Goal: Transaction & Acquisition: Purchase product/service

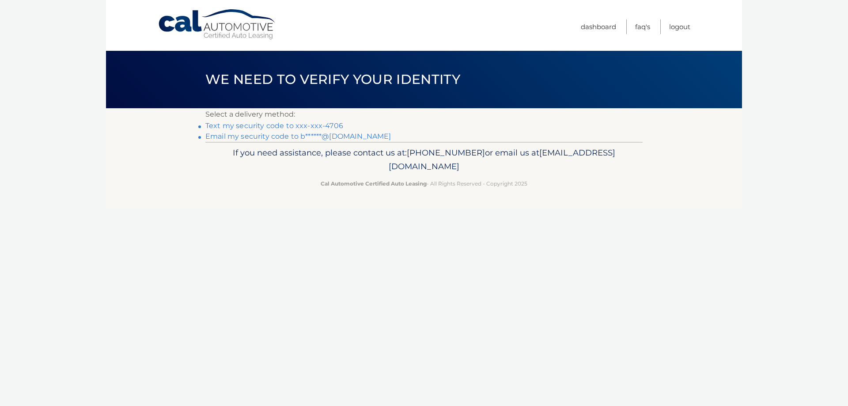
click at [215, 127] on link "Text my security code to xxx-xxx-4706" at bounding box center [274, 126] width 138 height 8
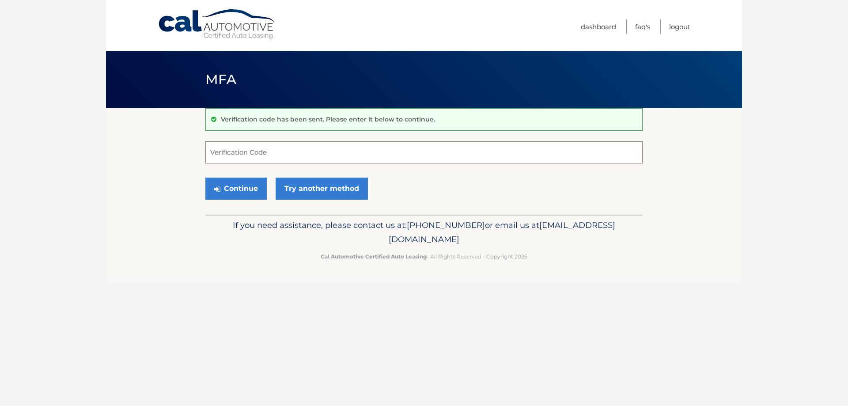
click at [243, 160] on input "Verification Code" at bounding box center [423, 152] width 437 height 22
type input "796452"
click at [244, 189] on button "Continue" at bounding box center [235, 189] width 61 height 22
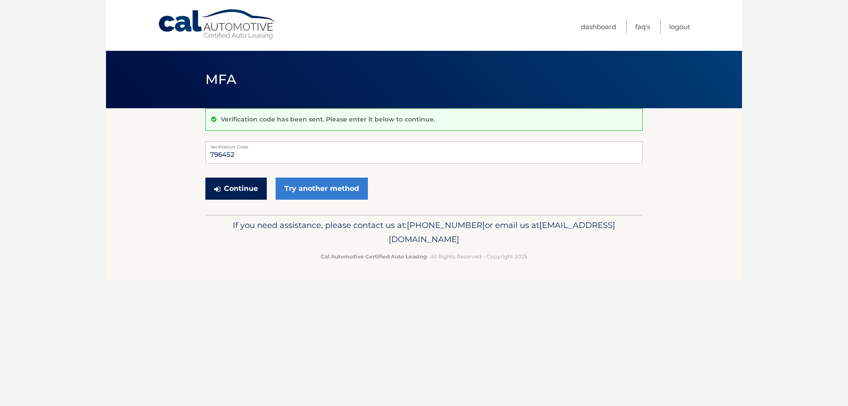
click at [244, 189] on button "Continue" at bounding box center [235, 189] width 61 height 22
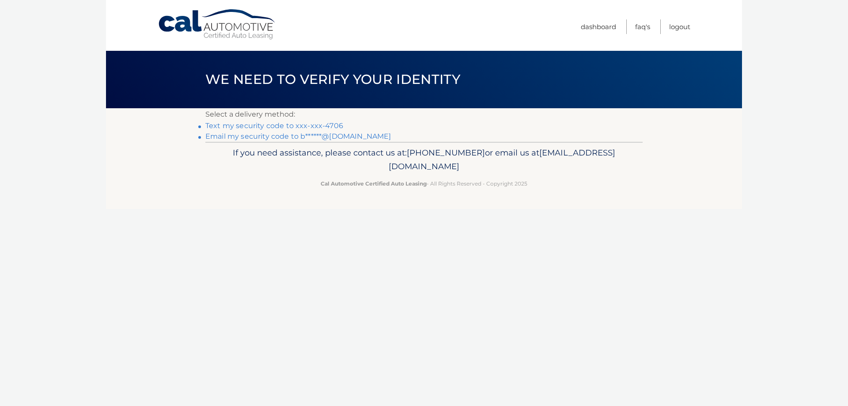
click at [250, 126] on link "Text my security code to xxx-xxx-4706" at bounding box center [274, 126] width 138 height 8
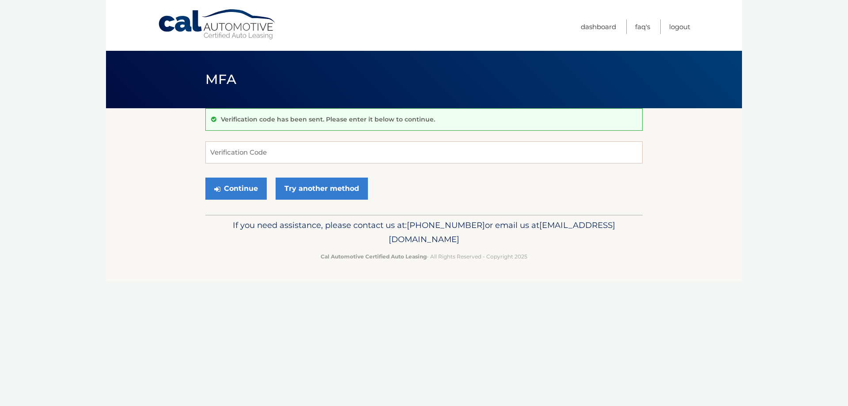
click at [222, 147] on input "Verification Code" at bounding box center [423, 152] width 437 height 22
drag, startPoint x: 0, startPoint y: 0, endPoint x: 222, endPoint y: 147, distance: 266.2
click at [222, 147] on input "Verification Code" at bounding box center [423, 152] width 437 height 22
type input "611464"
click at [205, 178] on button "Continue" at bounding box center [235, 189] width 61 height 22
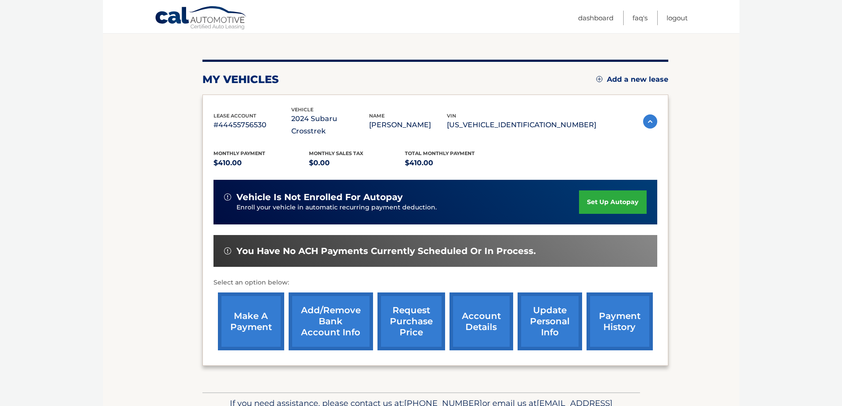
scroll to position [129, 0]
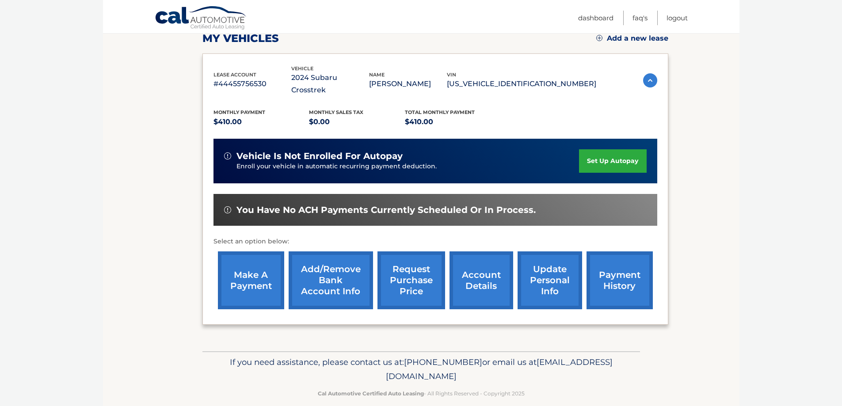
click at [255, 266] on link "make a payment" at bounding box center [251, 280] width 66 height 58
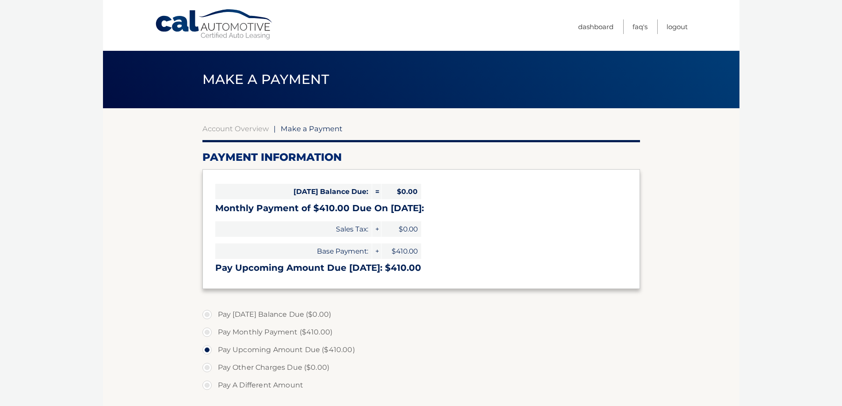
select select "YmZkZTMyZmEtYTUxMi00MjVmLThmMWUtYzk4NmIyNDk4Y2Ri"
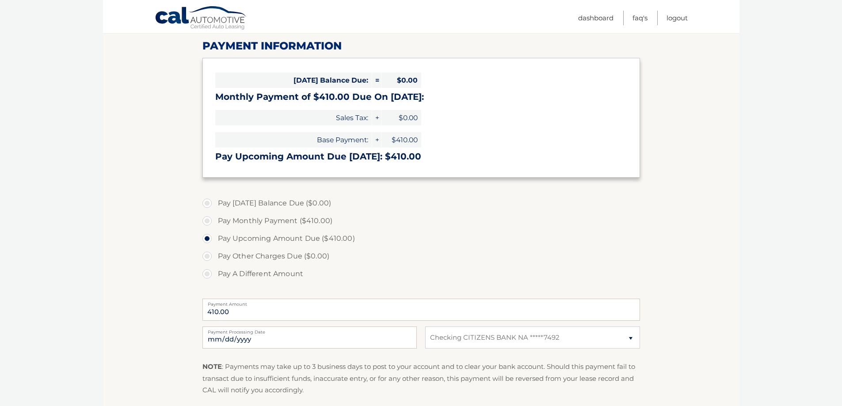
scroll to position [133, 0]
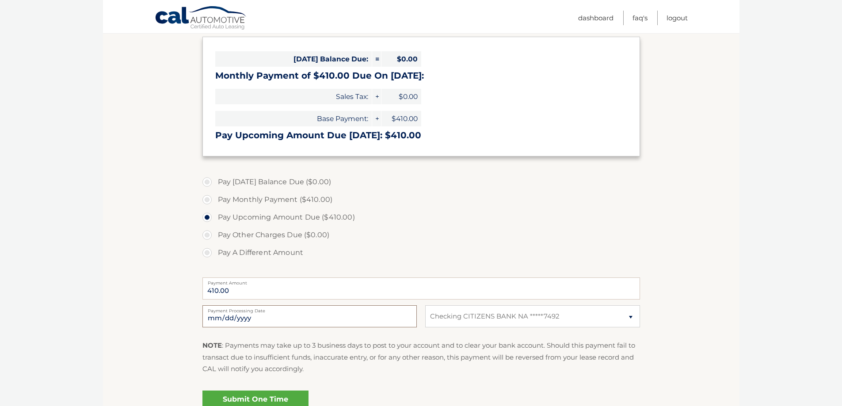
click at [288, 314] on input "2025-10-07" at bounding box center [309, 316] width 214 height 22
type input "2025-10-09"
click at [262, 234] on label "Pay Other Charges Due ($0.00)" at bounding box center [420, 235] width 437 height 18
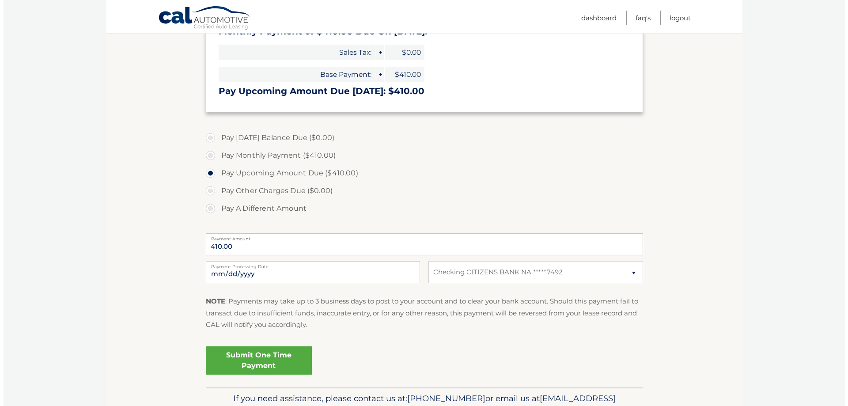
scroll to position [221, 0]
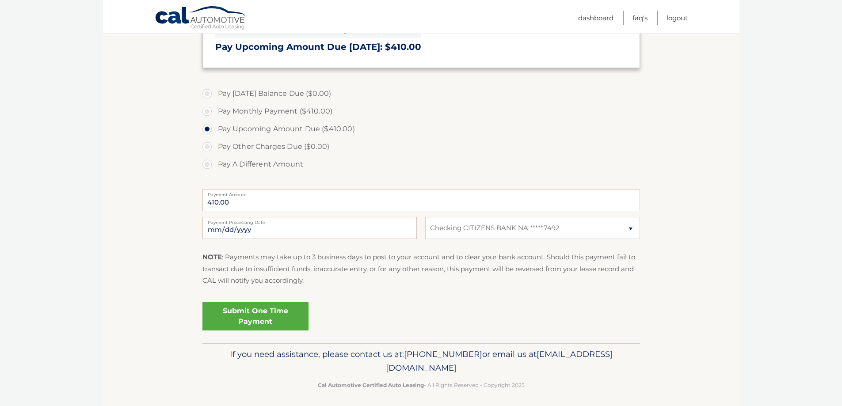
click at [244, 315] on link "Submit One Time Payment" at bounding box center [255, 316] width 106 height 28
click at [243, 316] on link "Submit One Time Payment" at bounding box center [255, 316] width 106 height 28
click at [244, 316] on link "Submit One Time Payment" at bounding box center [255, 316] width 106 height 28
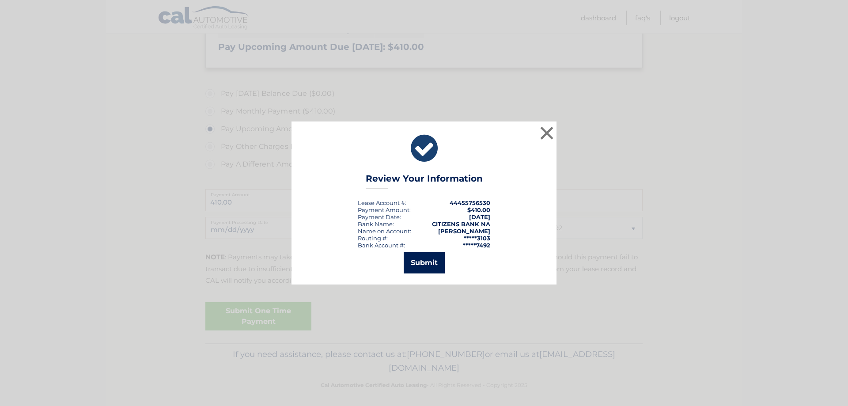
click at [415, 266] on button "Submit" at bounding box center [424, 262] width 41 height 21
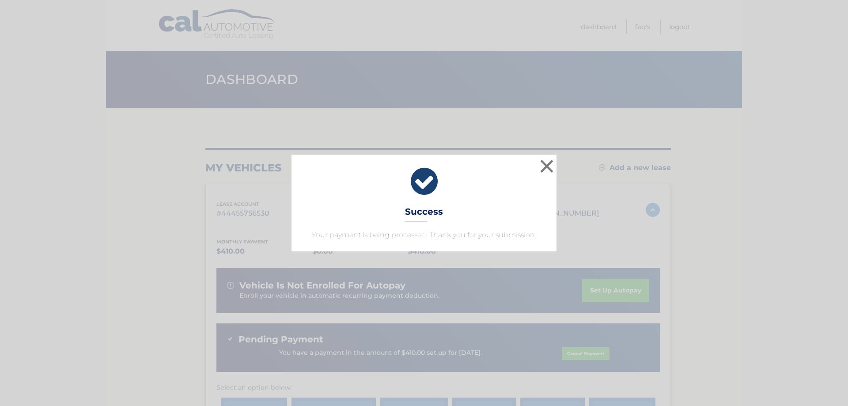
click at [595, 233] on div "× Success Your payment is being processed. Thank you for your submission." at bounding box center [424, 203] width 841 height 96
click at [595, 233] on div "Monthly Payment $410.00 Monthly sales Tax $0.00 Total Monthly Payment $410.00 v…" at bounding box center [435, 343] width 444 height 234
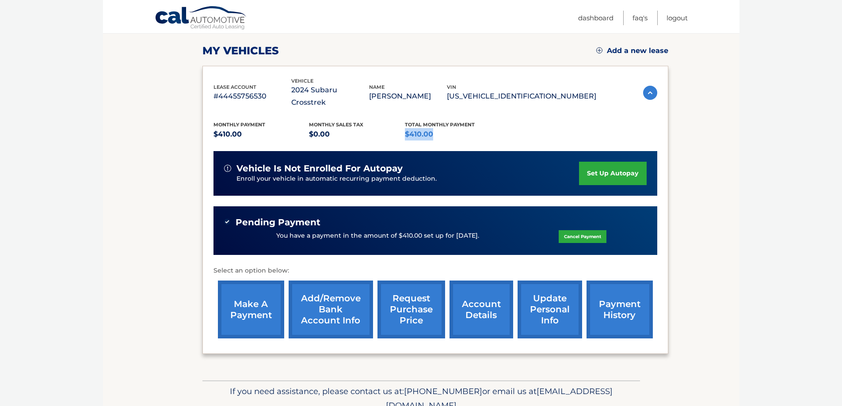
scroll to position [133, 0]
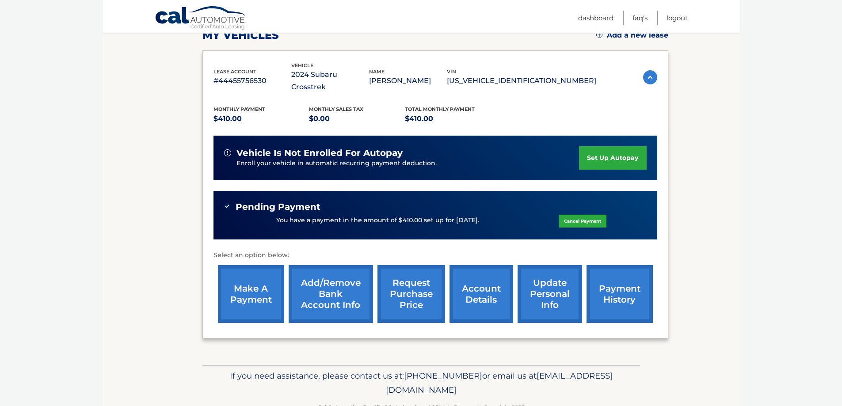
click at [682, 346] on section "my vehicles Add a new lease lease account #44455756530 vehicle 2024 Subaru Cros…" at bounding box center [421, 170] width 636 height 389
click at [219, 171] on div "Monthly Payment $410.00 Monthly sales Tax $0.00 Total Monthly Payment $410.00 v…" at bounding box center [435, 210] width 444 height 234
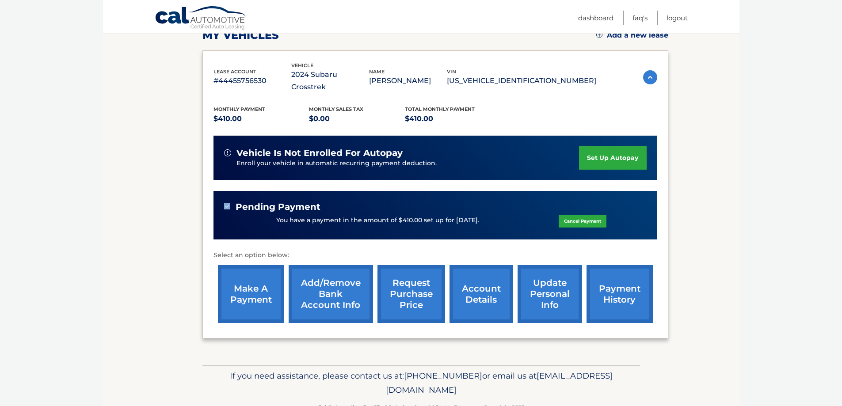
click at [219, 172] on div "Monthly Payment $410.00 Monthly sales Tax $0.00 Total Monthly Payment $410.00 v…" at bounding box center [435, 210] width 444 height 234
click at [217, 191] on div "Pending Payment You have a payment in the amount of $410.00 set up for 10/9/202…" at bounding box center [435, 215] width 444 height 49
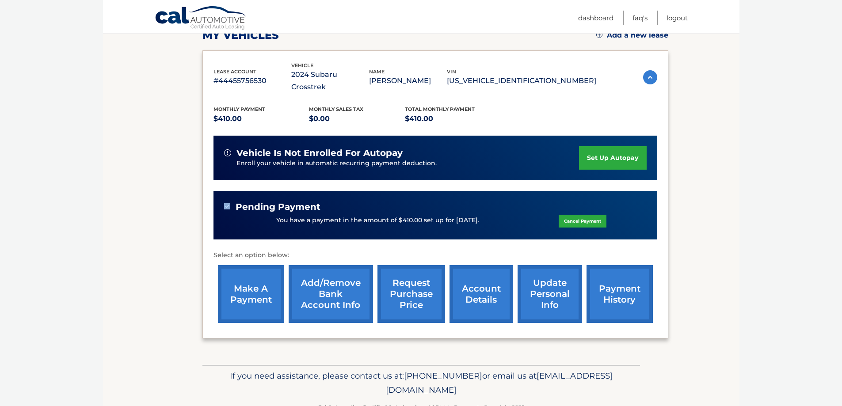
click at [220, 191] on div "Pending Payment You have a payment in the amount of $410.00 set up for 10/9/202…" at bounding box center [435, 215] width 444 height 49
click at [219, 191] on div "Pending Payment You have a payment in the amount of $410.00 set up for 10/9/202…" at bounding box center [435, 215] width 444 height 49
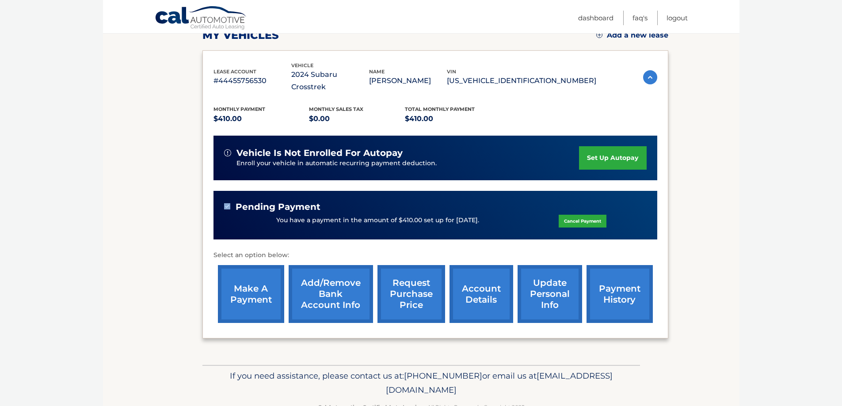
click at [219, 191] on div "Pending Payment You have a payment in the amount of $410.00 set up for 10/9/202…" at bounding box center [435, 215] width 444 height 49
click at [220, 191] on div "Pending Payment You have a payment in the amount of $410.00 set up for 10/9/202…" at bounding box center [435, 215] width 444 height 49
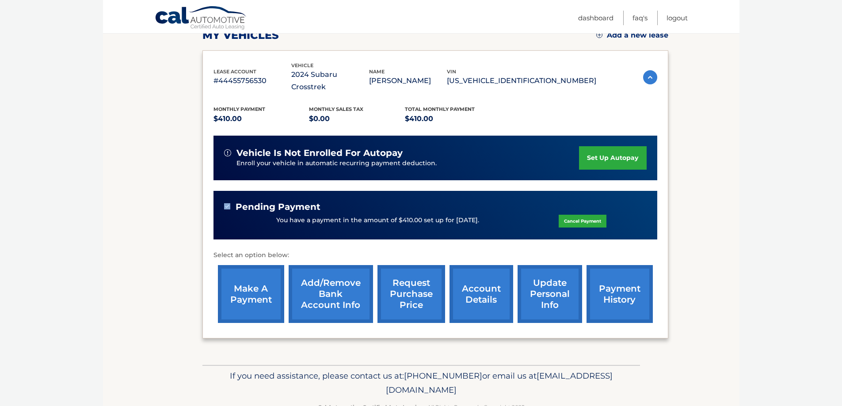
click at [221, 191] on div "Pending Payment You have a payment in the amount of $410.00 set up for 10/9/202…" at bounding box center [435, 215] width 444 height 49
click at [356, 202] on div "Pending Payment" at bounding box center [435, 207] width 422 height 11
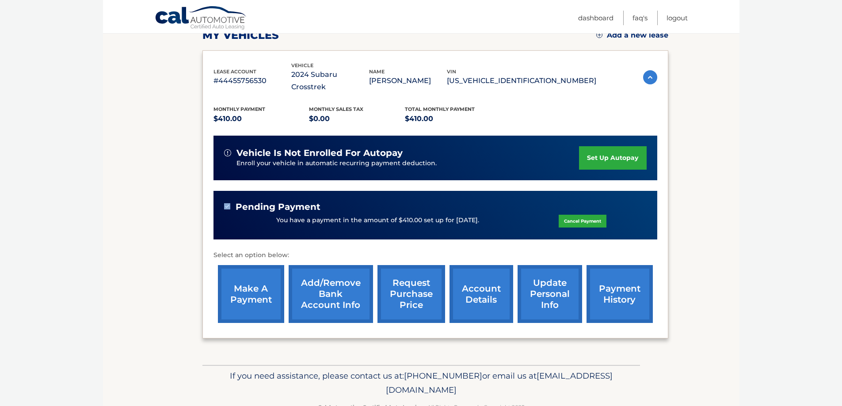
click at [356, 202] on div "Pending Payment" at bounding box center [435, 207] width 422 height 11
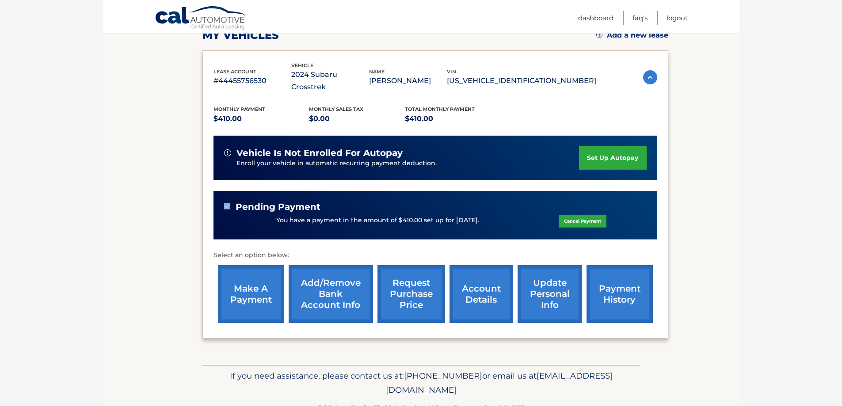
click at [356, 202] on div "Pending Payment" at bounding box center [435, 207] width 422 height 11
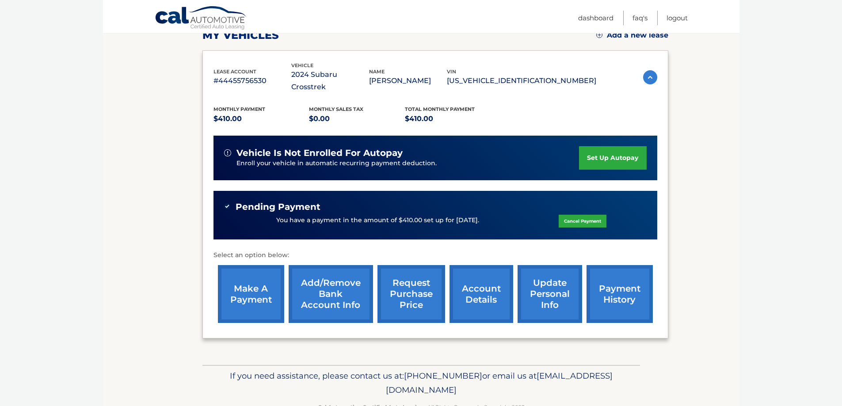
click at [370, 216] on p "You have a payment in the amount of $410.00 set up for [DATE]." at bounding box center [377, 221] width 203 height 10
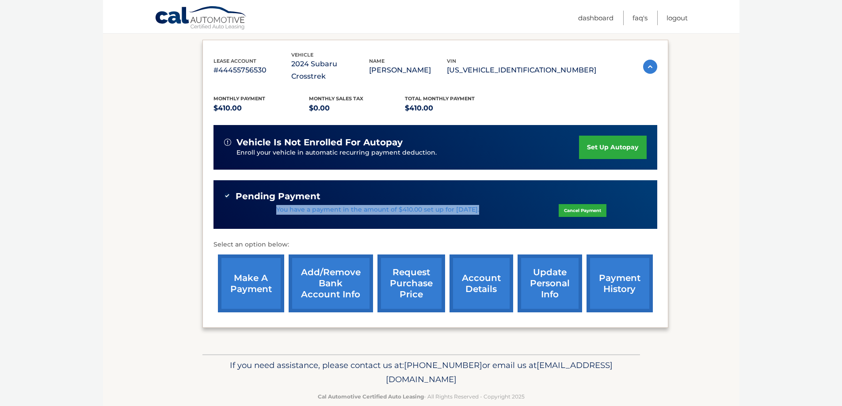
scroll to position [146, 0]
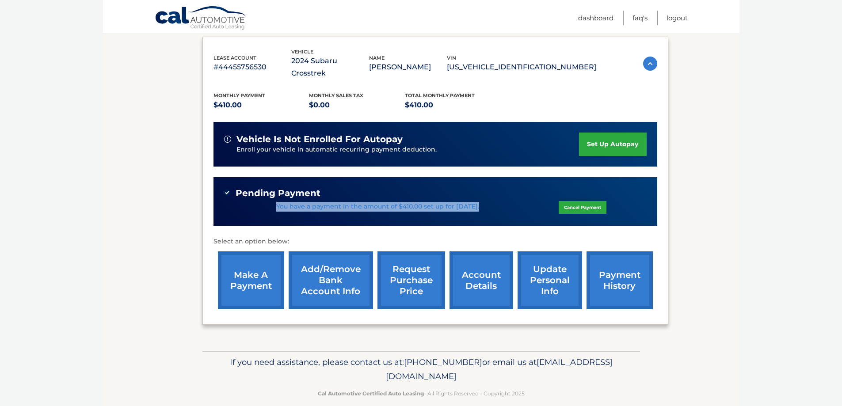
click at [607, 269] on link "payment history" at bounding box center [619, 280] width 66 height 58
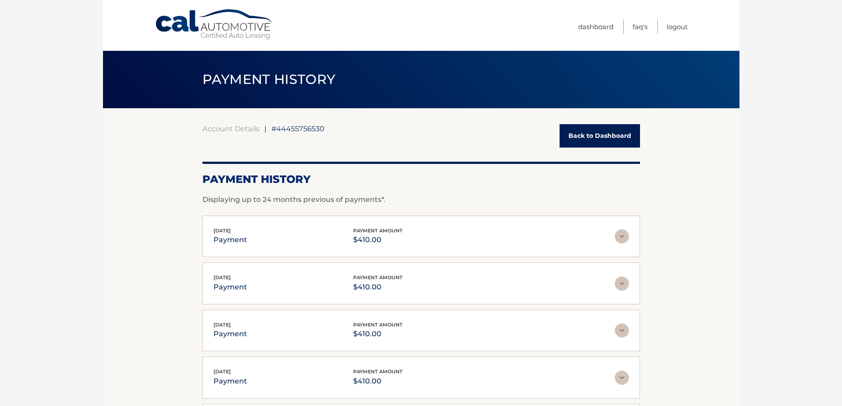
click at [588, 136] on link "Back to Dashboard" at bounding box center [599, 135] width 80 height 23
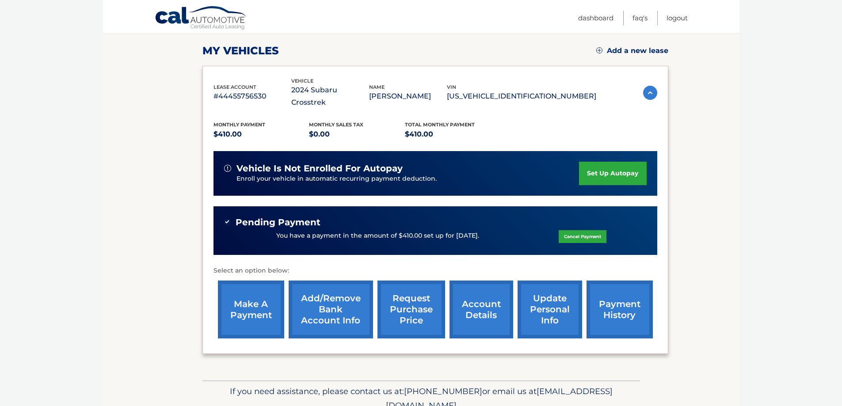
scroll to position [133, 0]
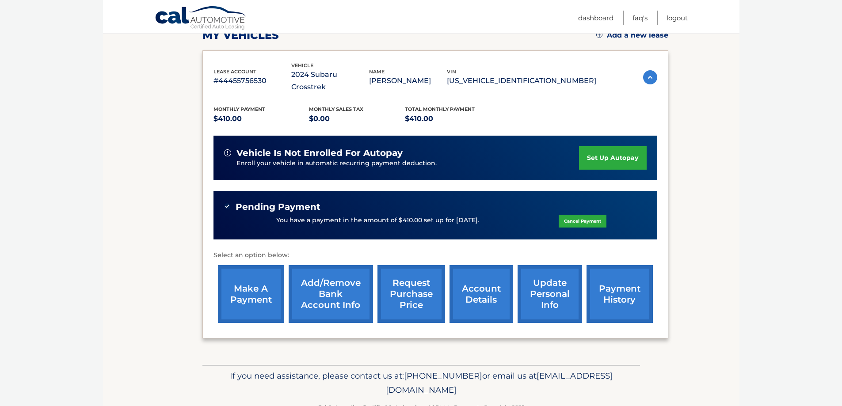
click at [483, 286] on link "account details" at bounding box center [481, 294] width 64 height 58
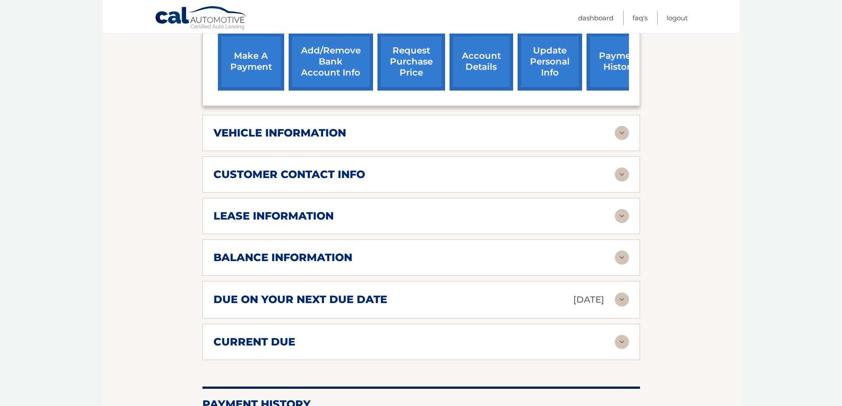
scroll to position [398, 0]
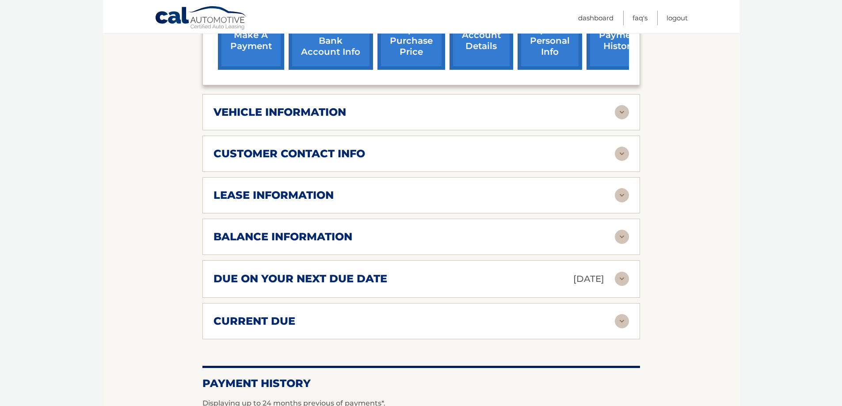
click at [624, 272] on img at bounding box center [622, 279] width 14 height 14
click at [623, 272] on img at bounding box center [622, 279] width 14 height 14
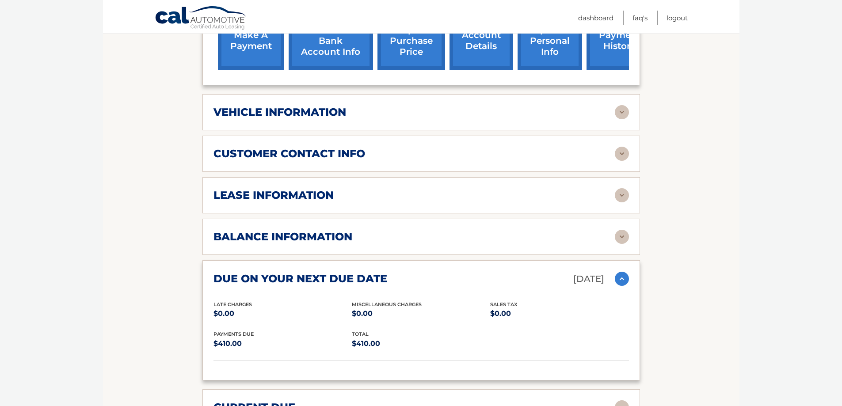
click at [622, 272] on img at bounding box center [622, 279] width 14 height 14
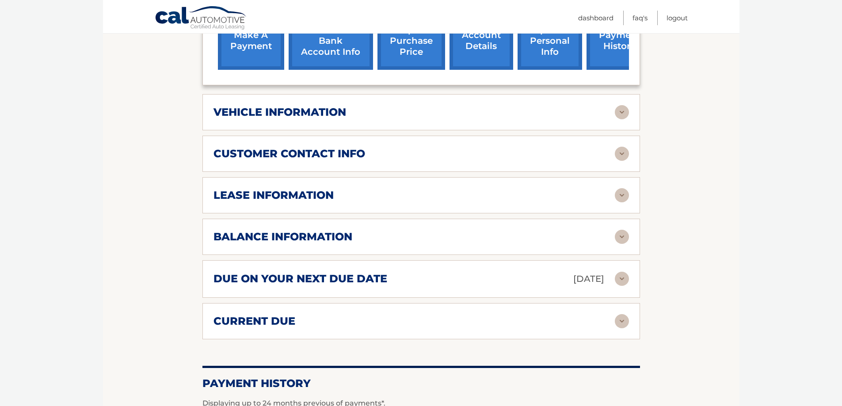
click at [620, 314] on img at bounding box center [622, 321] width 14 height 14
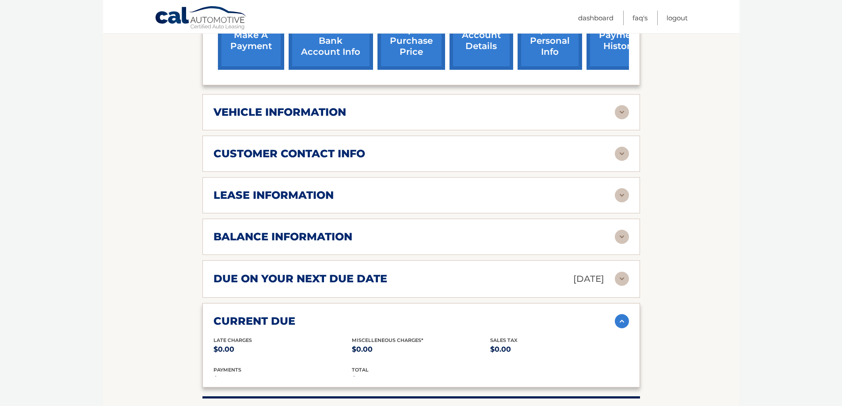
click at [619, 314] on img at bounding box center [622, 321] width 14 height 14
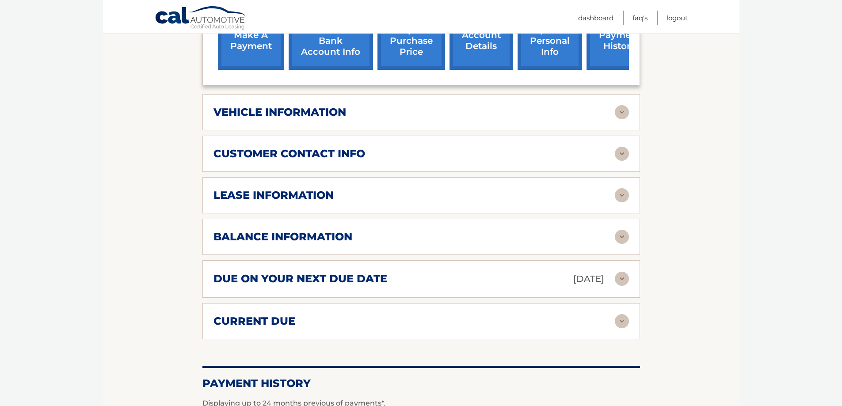
click at [619, 314] on img at bounding box center [622, 321] width 14 height 14
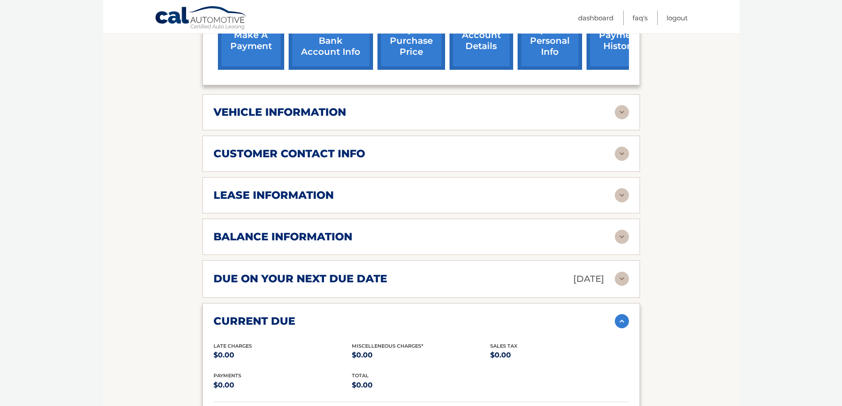
click at [619, 314] on img at bounding box center [622, 321] width 14 height 14
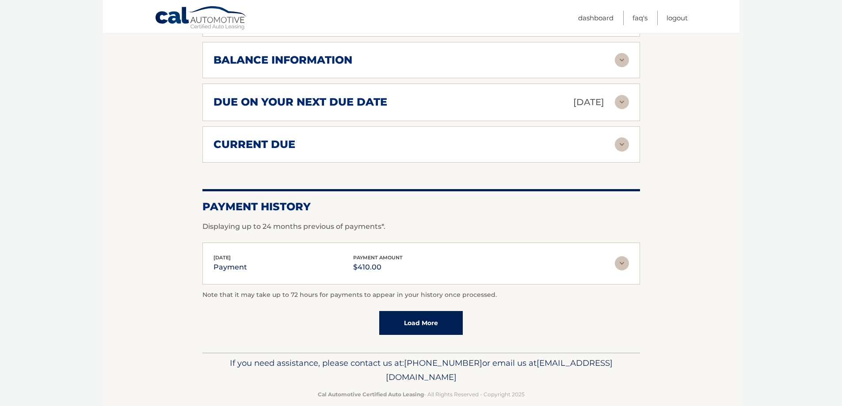
scroll to position [575, 0]
